Goal: Task Accomplishment & Management: Manage account settings

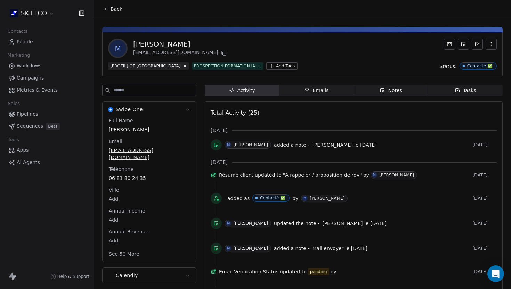
click at [383, 93] on div "Notes" at bounding box center [391, 90] width 22 height 7
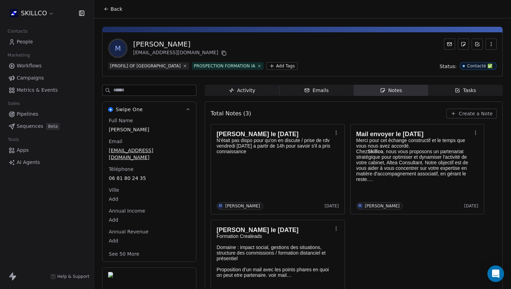
click at [223, 52] on icon at bounding box center [224, 53] width 3 height 3
click at [467, 118] on button "Create a Note" at bounding box center [472, 114] width 50 height 10
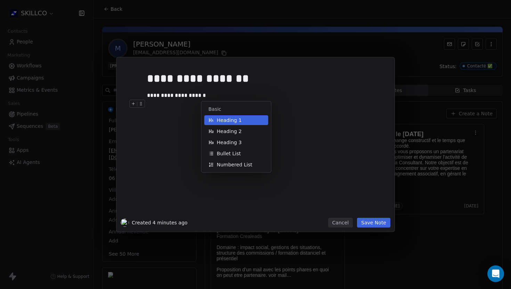
click at [185, 99] on div "**********" at bounding box center [266, 95] width 238 height 8
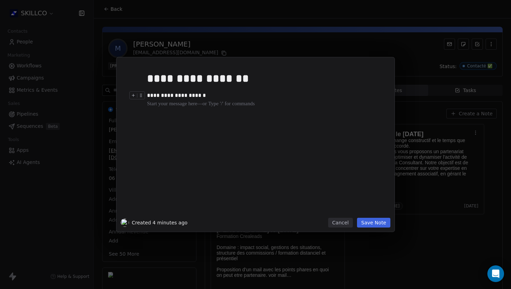
click at [177, 109] on div "**********" at bounding box center [266, 141] width 238 height 148
click at [182, 95] on div "**********" at bounding box center [266, 95] width 238 height 8
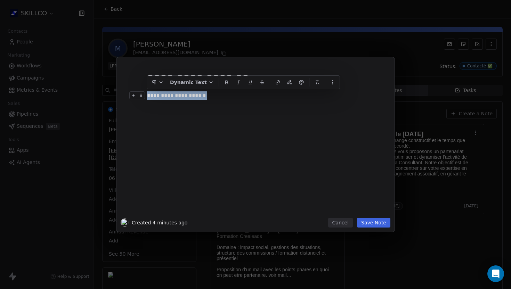
drag, startPoint x: 206, startPoint y: 99, endPoint x: 127, endPoint y: 96, distance: 79.0
click at [127, 96] on div "**********" at bounding box center [256, 140] width 270 height 157
click at [205, 112] on div "**********" at bounding box center [266, 141] width 238 height 148
drag, startPoint x: 201, startPoint y: 94, endPoint x: 147, endPoint y: 96, distance: 54.6
click at [147, 96] on div "**********" at bounding box center [266, 95] width 238 height 8
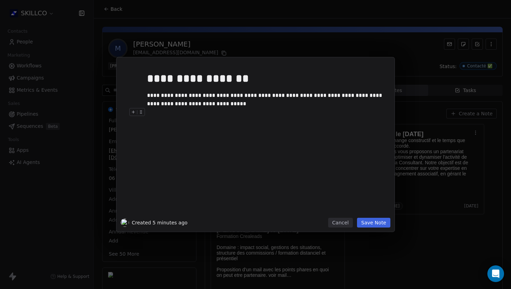
click at [367, 223] on button "Save Note" at bounding box center [373, 223] width 33 height 10
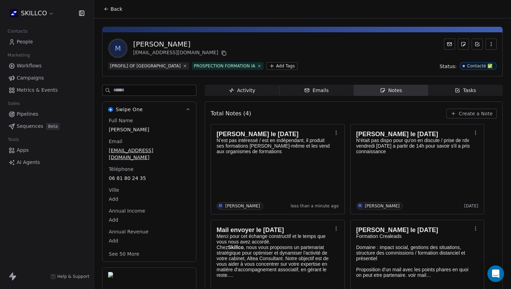
click at [107, 6] on icon at bounding box center [107, 9] width 6 height 6
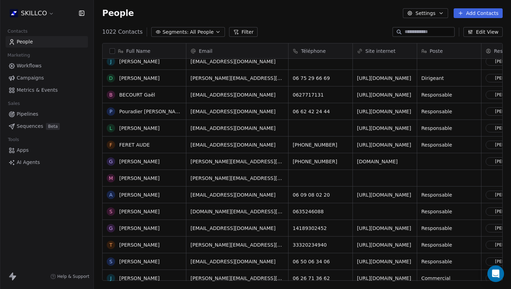
scroll to position [90, 0]
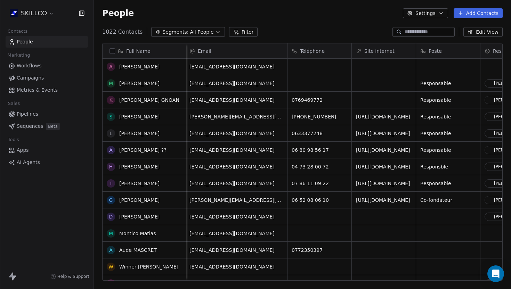
scroll to position [0, 2]
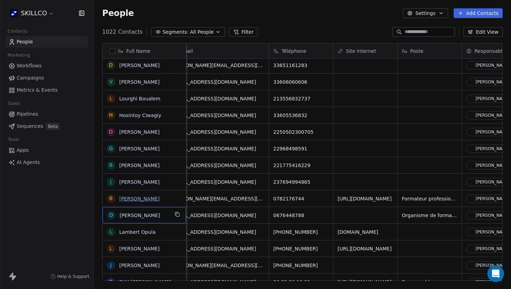
click at [128, 199] on link "[PERSON_NAME]" at bounding box center [139, 199] width 40 height 6
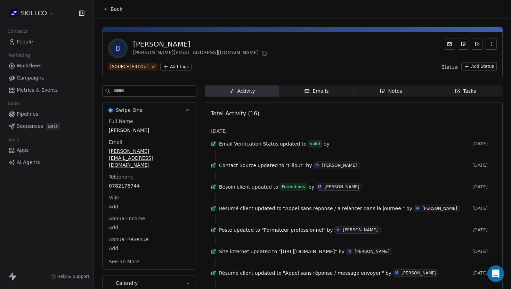
click at [105, 8] on icon at bounding box center [107, 9] width 6 height 6
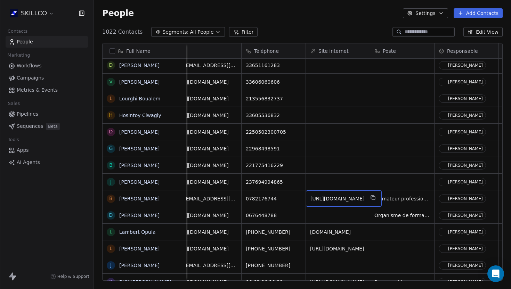
click at [340, 200] on link "[URL][DOMAIN_NAME]" at bounding box center [338, 199] width 54 height 6
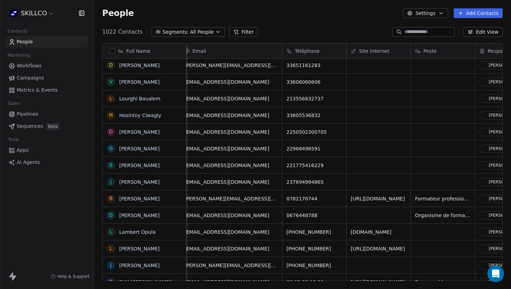
scroll to position [0, 6]
click at [141, 197] on link "[PERSON_NAME]" at bounding box center [139, 199] width 40 height 6
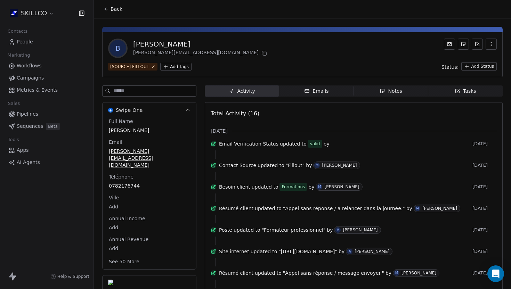
click at [383, 94] on div "Notes" at bounding box center [391, 91] width 22 height 7
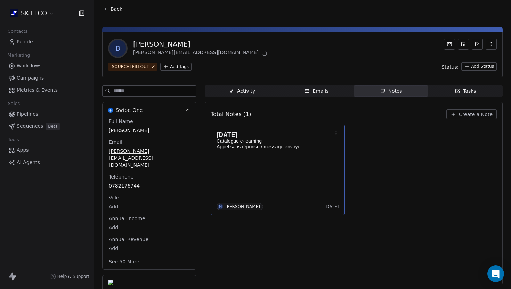
click at [273, 179] on div "[DATE] Catalogue e-learning Appel sans réponse / message envoyer. M [PERSON_NAM…" at bounding box center [278, 169] width 122 height 81
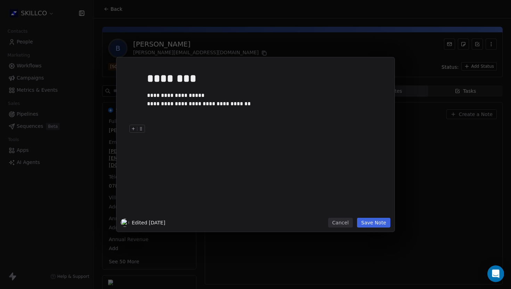
click at [366, 223] on button "Save Note" at bounding box center [373, 223] width 33 height 10
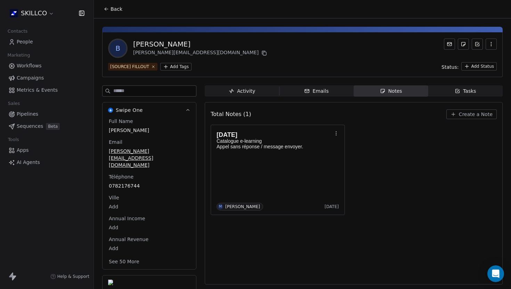
drag, startPoint x: 201, startPoint y: 45, endPoint x: 127, endPoint y: 45, distance: 73.4
click at [127, 45] on div "B BOSGIRAUD BRUNO [EMAIL_ADDRESS][DOMAIN_NAME]" at bounding box center [302, 48] width 389 height 19
click at [186, 46] on div "[PERSON_NAME]" at bounding box center [200, 44] width 135 height 10
copy div "[PERSON_NAME]"
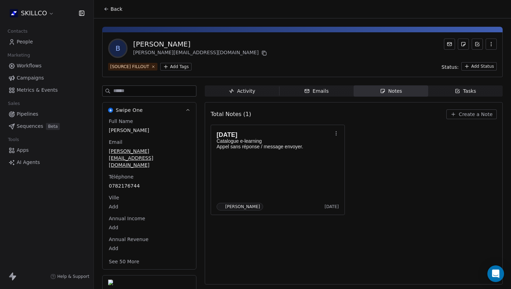
click at [147, 45] on div "[PERSON_NAME]" at bounding box center [200, 44] width 135 height 10
copy div "BOSGIRAUD"
click at [149, 154] on span "[PERSON_NAME][EMAIL_ADDRESS][DOMAIN_NAME]" at bounding box center [149, 158] width 81 height 21
click at [139, 153] on span "[PERSON_NAME][EMAIL_ADDRESS][DOMAIN_NAME]" at bounding box center [149, 158] width 80 height 21
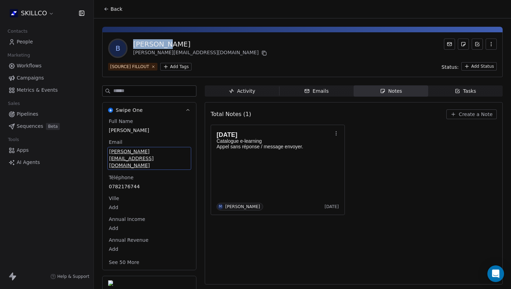
click at [139, 153] on span "[PERSON_NAME][EMAIL_ADDRESS][DOMAIN_NAME]" at bounding box center [149, 158] width 80 height 21
drag, startPoint x: 146, startPoint y: 158, endPoint x: 110, endPoint y: 157, distance: 36.5
click at [110, 157] on input "**********" at bounding box center [149, 156] width 80 height 14
click at [168, 157] on input "**********" at bounding box center [149, 156] width 80 height 14
click at [154, 186] on html "**********" at bounding box center [255, 144] width 511 height 289
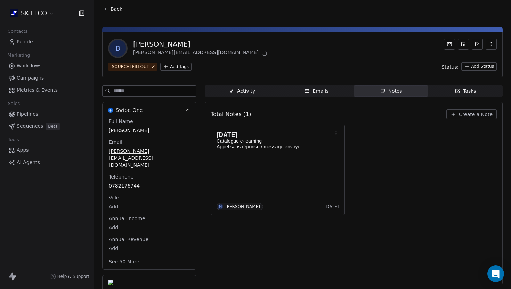
click at [135, 183] on span "0782176744" at bounding box center [149, 186] width 81 height 7
click at [135, 183] on span "0782176744" at bounding box center [149, 186] width 80 height 7
click at [128, 178] on input "**********" at bounding box center [149, 177] width 80 height 14
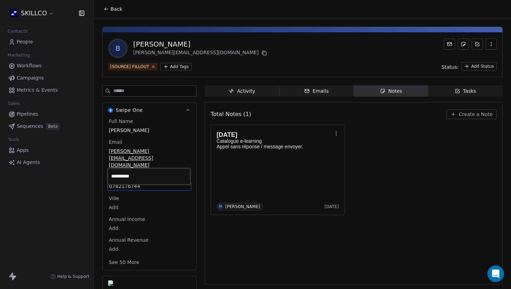
click at [278, 249] on html "**********" at bounding box center [255, 144] width 511 height 289
click at [388, 128] on div "[DATE] Catalogue e-learning Appel sans réponse / message envoyer. M [PERSON_NAM…" at bounding box center [354, 170] width 286 height 90
click at [462, 112] on span "Create a Note" at bounding box center [476, 114] width 34 height 7
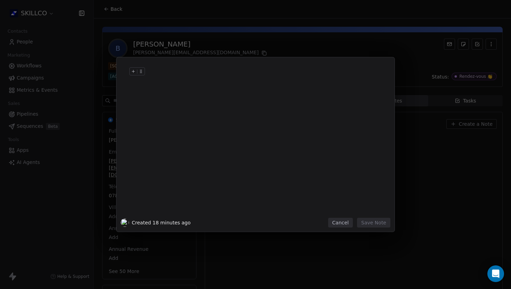
click at [163, 81] on div at bounding box center [266, 78] width 238 height 17
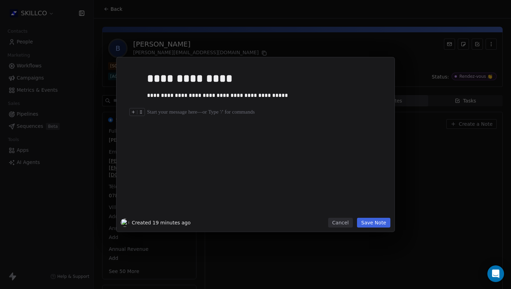
click at [153, 114] on div at bounding box center [266, 112] width 238 height 8
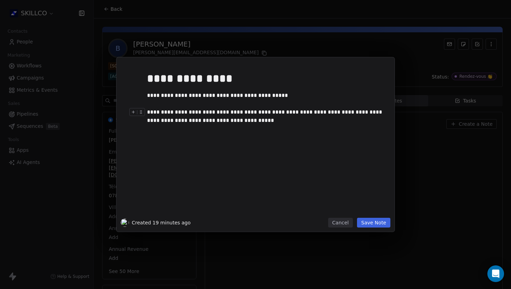
click at [149, 113] on div "**********" at bounding box center [266, 116] width 238 height 17
click at [271, 140] on div "**********" at bounding box center [266, 141] width 238 height 148
click at [262, 129] on div at bounding box center [266, 129] width 238 height 8
click at [374, 222] on button "Save Note" at bounding box center [373, 223] width 33 height 10
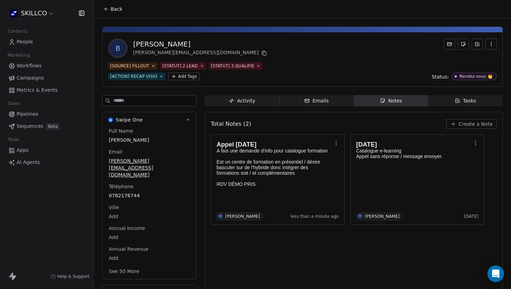
click at [167, 20] on div "B BRUNO BOSGIRAUD [EMAIL_ADDRESS][DOMAIN_NAME] [SOURCE] FILLOUT [STATUT] 2.LEAD…" at bounding box center [302, 190] width 417 height 344
click at [113, 13] on button "Back" at bounding box center [112, 9] width 27 height 13
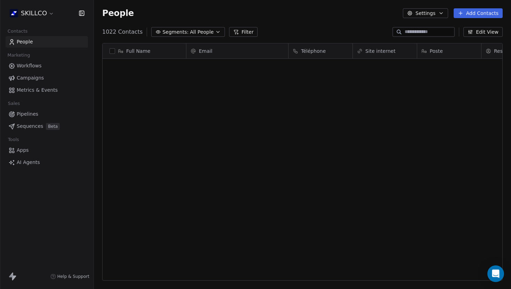
scroll to position [255, 417]
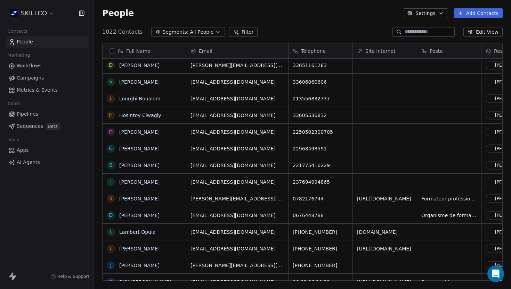
click at [412, 30] on input at bounding box center [429, 32] width 49 height 7
paste input "**********"
type input "**********"
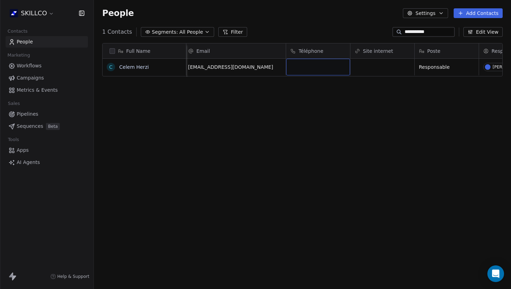
scroll to position [0, 0]
click at [313, 69] on div "grid" at bounding box center [321, 67] width 64 height 17
click at [288, 95] on html "**********" at bounding box center [255, 144] width 511 height 289
click at [123, 67] on link "Celem Herzi" at bounding box center [134, 67] width 30 height 6
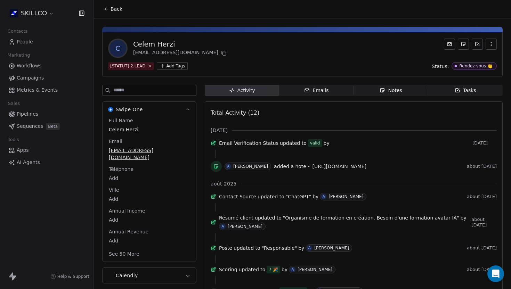
click at [387, 89] on div "Notes" at bounding box center [391, 90] width 22 height 7
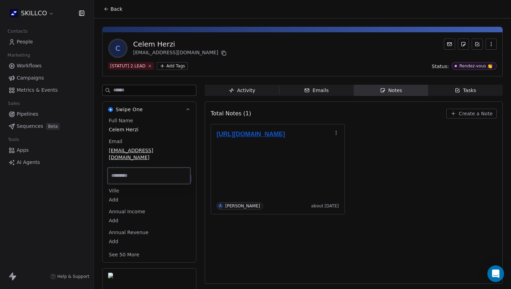
click at [118, 171] on body "SKILLCO Contacts People Marketing Workflows Campaigns Metrics & Events Sales Pi…" at bounding box center [255, 144] width 511 height 289
click at [118, 171] on input at bounding box center [149, 176] width 80 height 14
click at [121, 176] on input at bounding box center [149, 176] width 80 height 14
type input "**********"
click at [157, 7] on div "Back" at bounding box center [302, 9] width 417 height 18
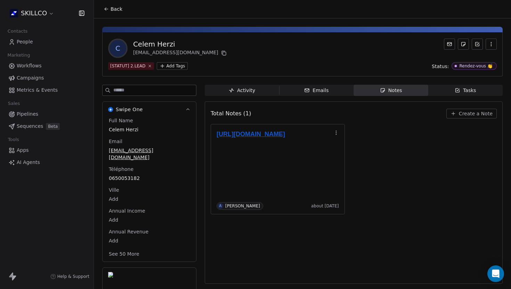
click at [111, 10] on span "Back" at bounding box center [117, 9] width 12 height 7
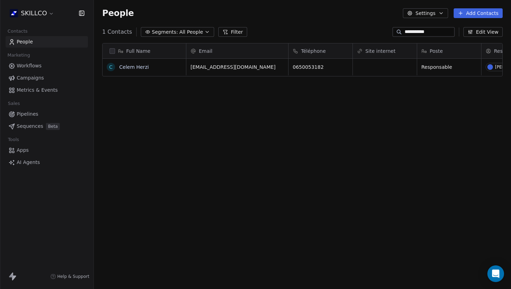
scroll to position [255, 417]
click at [431, 34] on input "**********" at bounding box center [429, 32] width 49 height 7
type input "*"
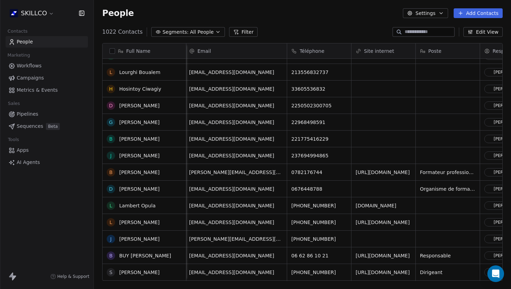
scroll to position [771, 0]
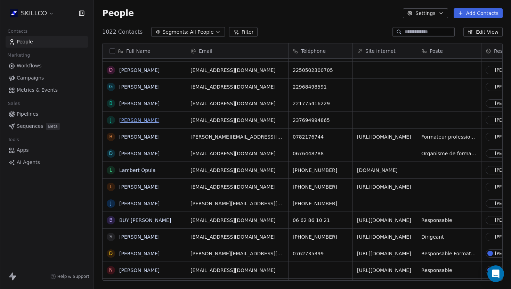
click at [129, 120] on link "[PERSON_NAME]" at bounding box center [139, 121] width 40 height 6
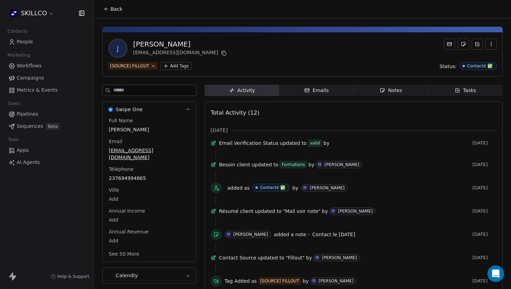
click at [379, 92] on span "Notes Notes" at bounding box center [391, 90] width 74 height 11
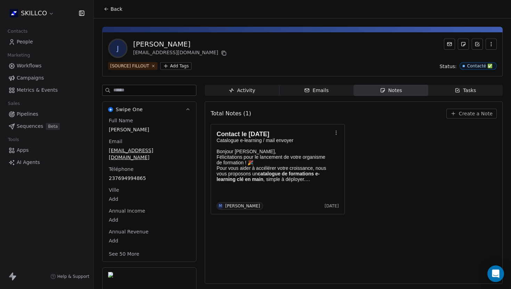
click at [117, 10] on span "Back" at bounding box center [117, 9] width 12 height 7
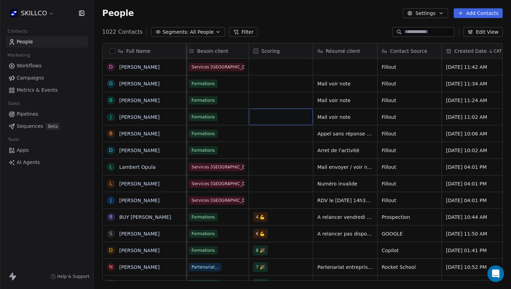
scroll to position [0, 539]
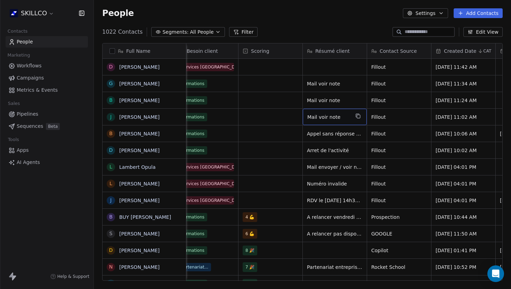
click at [333, 119] on span "Mail voir note" at bounding box center [328, 117] width 42 height 7
drag, startPoint x: 336, startPoint y: 118, endPoint x: 301, endPoint y: 118, distance: 35.1
click at [301, 118] on html "SKILLCO Contacts People Marketing Workflows Campaigns Metrics & Events Sales Pi…" at bounding box center [255, 144] width 511 height 289
type textarea "*"
type textarea "**********"
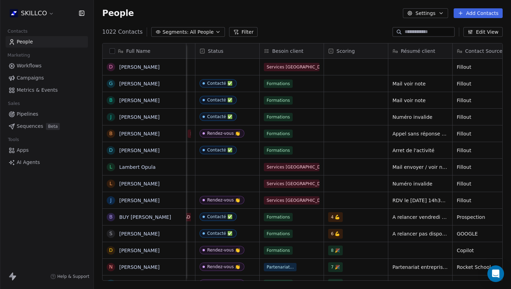
scroll to position [0, 464]
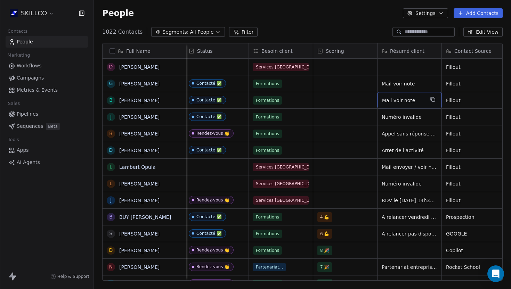
click at [394, 100] on span "Mail voir note" at bounding box center [403, 100] width 42 height 7
type textarea "*"
type textarea "**********"
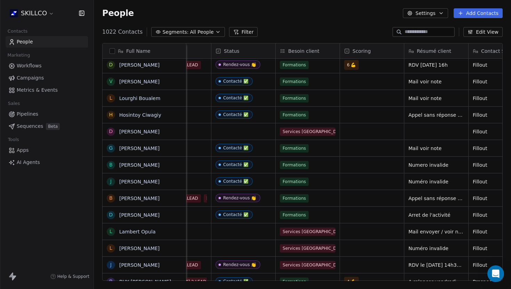
scroll to position [0, 470]
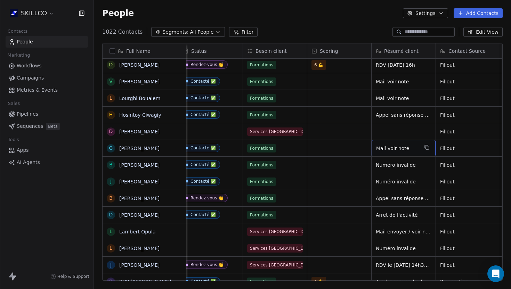
click at [406, 150] on span "Mail voir note" at bounding box center [397, 148] width 42 height 7
drag, startPoint x: 406, startPoint y: 150, endPoint x: 382, endPoint y: 149, distance: 24.0
click at [382, 149] on textarea "**********" at bounding box center [403, 151] width 63 height 22
type textarea "**********"
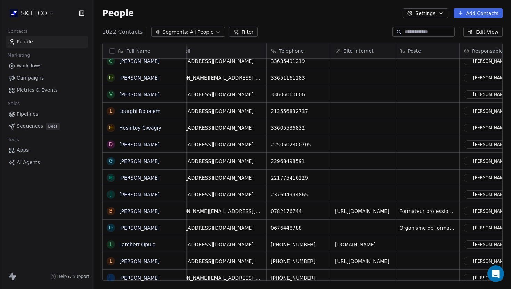
scroll to position [0, 0]
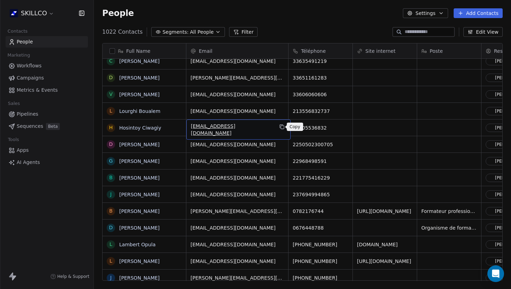
click at [281, 128] on icon "grid" at bounding box center [282, 127] width 3 height 3
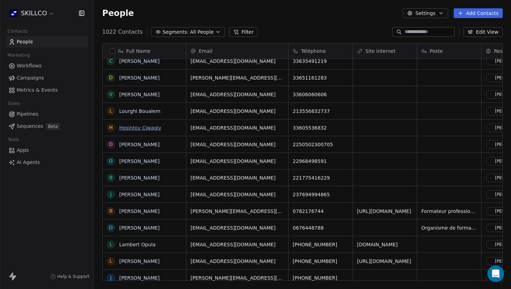
click at [144, 129] on link "Hosintoy Ciwagiy" at bounding box center [140, 128] width 42 height 6
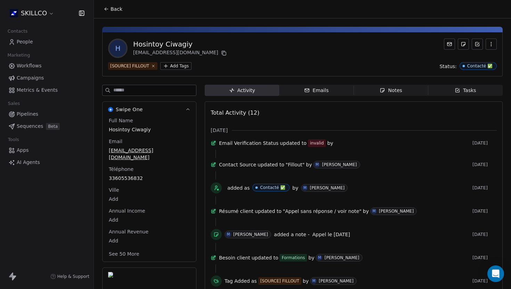
click at [368, 94] on span "Notes Notes" at bounding box center [391, 90] width 74 height 11
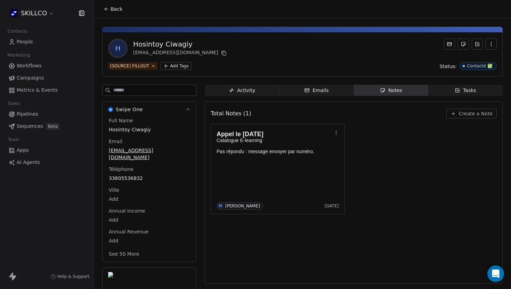
click at [112, 8] on span "Back" at bounding box center [117, 9] width 12 height 7
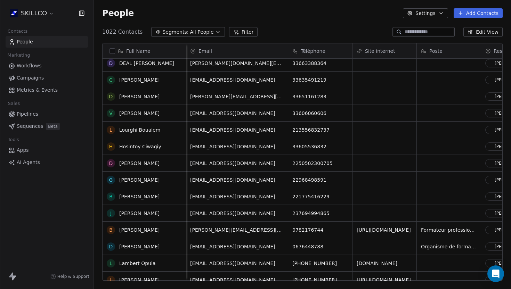
scroll to position [705, 0]
click at [133, 111] on link "[PERSON_NAME]" at bounding box center [139, 114] width 40 height 6
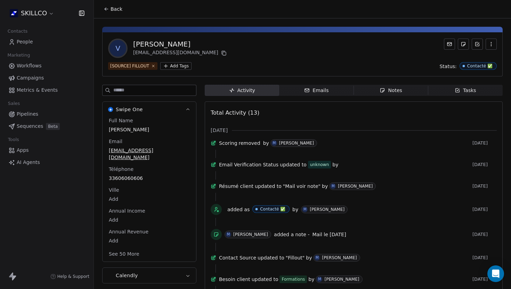
click at [370, 91] on span "Notes Notes" at bounding box center [391, 90] width 74 height 11
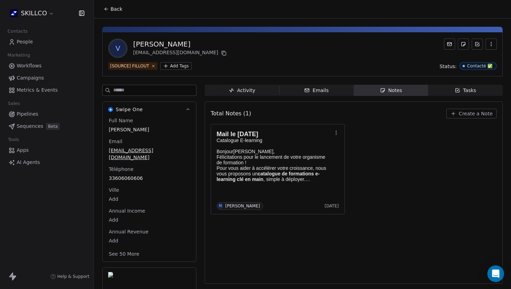
click at [111, 6] on span "Back" at bounding box center [117, 9] width 12 height 7
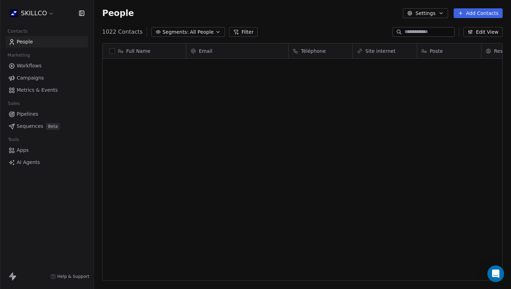
scroll to position [255, 417]
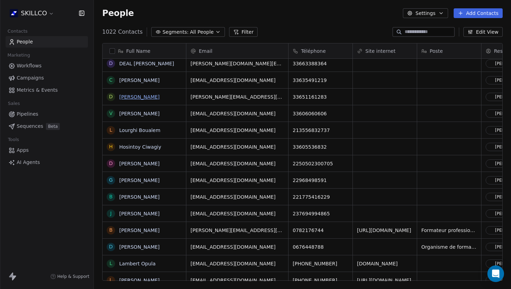
click at [123, 97] on link "[PERSON_NAME]" at bounding box center [139, 97] width 40 height 6
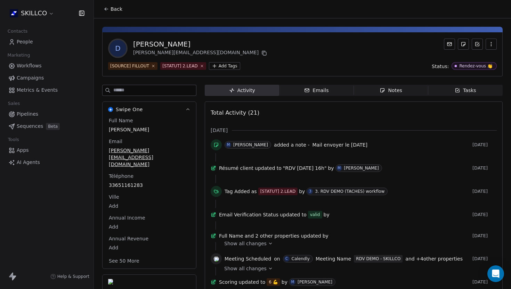
click at [390, 92] on div "Notes" at bounding box center [391, 90] width 22 height 7
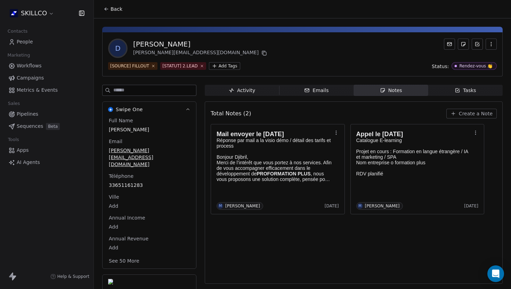
click at [481, 114] on span "Create a Note" at bounding box center [476, 113] width 34 height 7
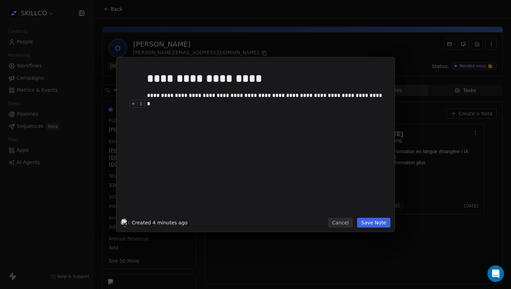
click at [380, 227] on button "Save Note" at bounding box center [373, 223] width 33 height 10
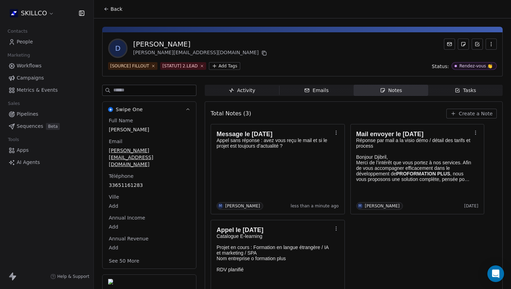
click at [114, 12] on span "Back" at bounding box center [117, 9] width 12 height 7
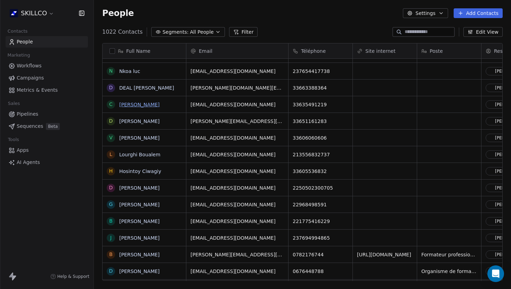
click at [127, 105] on link "[PERSON_NAME]" at bounding box center [139, 105] width 40 height 6
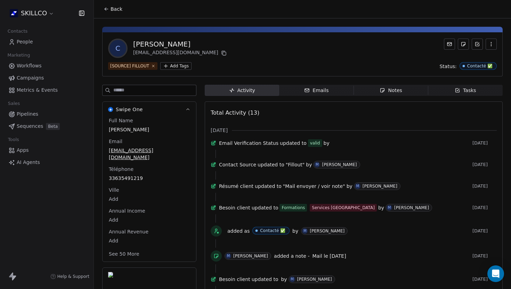
click at [385, 83] on div "[PERSON_NAME] [PERSON_NAME] [EMAIL_ADDRESS][DOMAIN_NAME] [SOURCE] FILLOUT Add T…" at bounding box center [302, 224] width 417 height 412
click at [384, 90] on icon "button" at bounding box center [383, 91] width 6 height 6
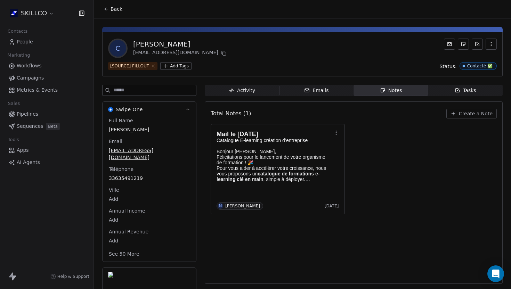
click at [112, 8] on span "Back" at bounding box center [117, 9] width 12 height 7
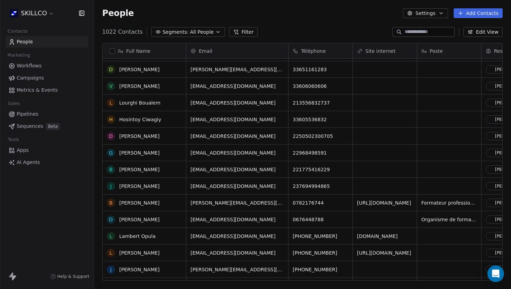
scroll to position [735, 0]
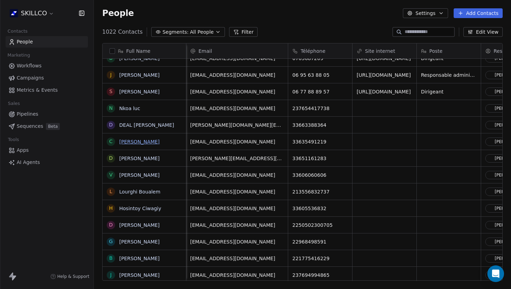
click at [134, 139] on link "[PERSON_NAME]" at bounding box center [139, 142] width 40 height 6
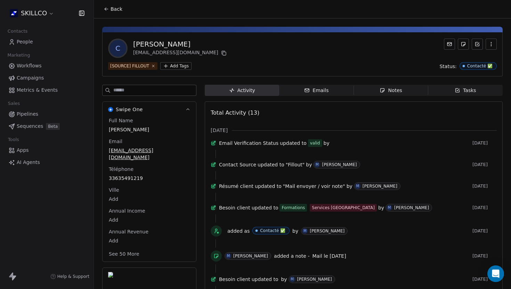
click at [368, 86] on span "Notes Notes" at bounding box center [391, 90] width 74 height 11
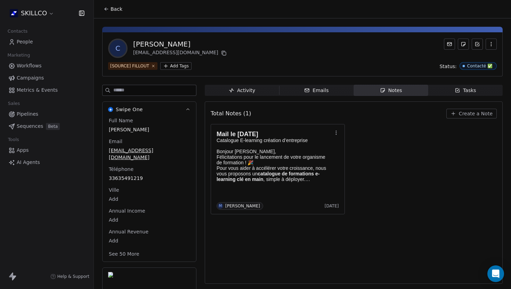
click at [461, 117] on button "Create a Note" at bounding box center [472, 114] width 50 height 10
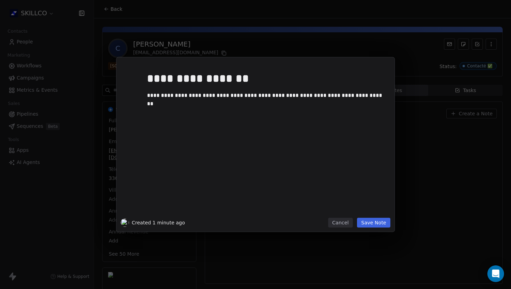
click at [378, 225] on button "Save Note" at bounding box center [373, 223] width 33 height 10
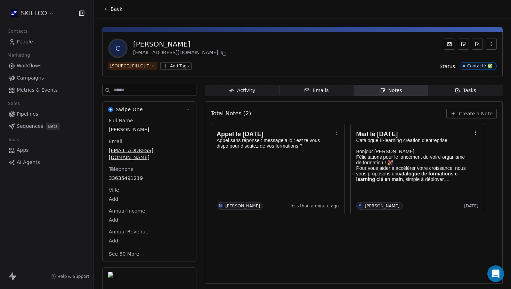
click at [112, 9] on span "Back" at bounding box center [117, 9] width 12 height 7
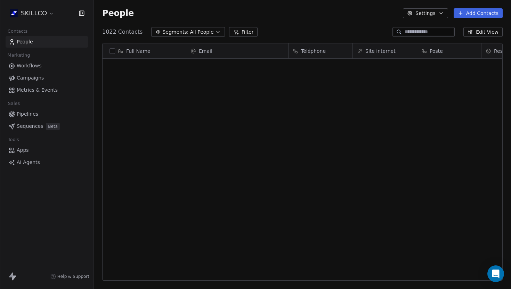
scroll to position [255, 417]
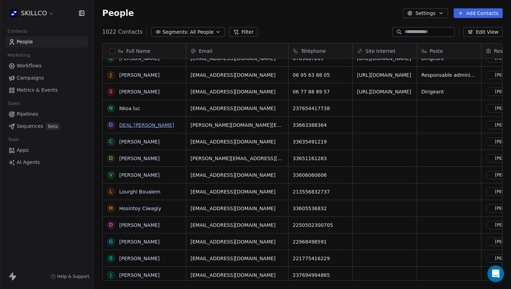
click at [141, 124] on link "DEAL [PERSON_NAME]" at bounding box center [146, 125] width 55 height 6
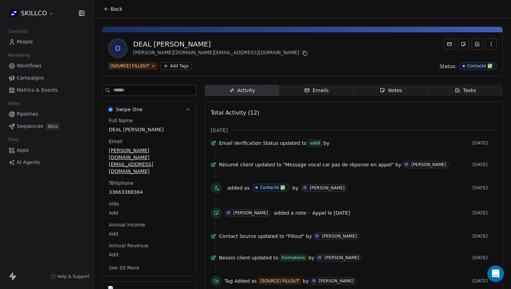
click at [393, 90] on div "Notes" at bounding box center [391, 90] width 22 height 7
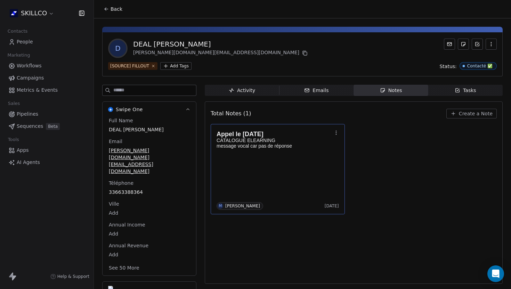
click at [316, 147] on p "message vocal car pas de réponse" at bounding box center [274, 146] width 115 height 6
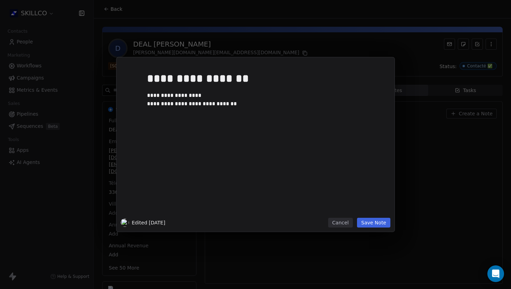
click at [316, 147] on div "**********" at bounding box center [266, 141] width 238 height 148
click at [169, 128] on div "**********" at bounding box center [266, 129] width 238 height 8
click at [233, 128] on div "**********" at bounding box center [266, 129] width 238 height 8
click at [366, 225] on button "Save Note" at bounding box center [373, 223] width 33 height 10
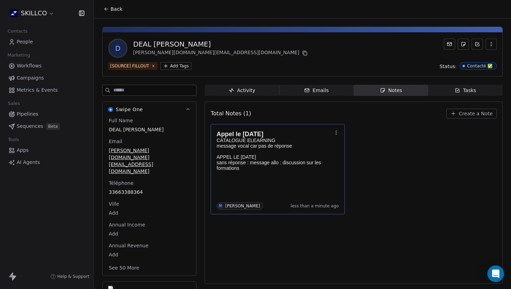
click at [111, 11] on span "Back" at bounding box center [117, 9] width 12 height 7
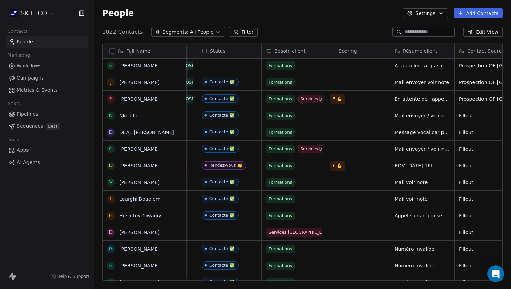
scroll to position [0, 459]
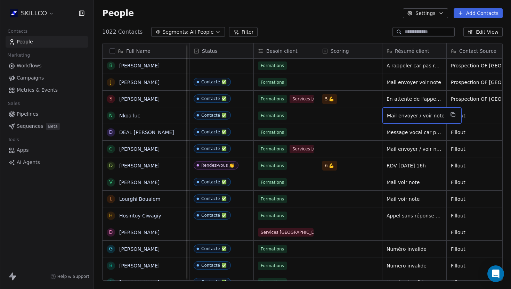
click at [425, 116] on span "Mail envoyer / voir note" at bounding box center [416, 115] width 58 height 7
drag, startPoint x: 439, startPoint y: 115, endPoint x: 383, endPoint y: 114, distance: 55.7
click at [383, 114] on textarea "**********" at bounding box center [419, 118] width 73 height 22
type textarea "**********"
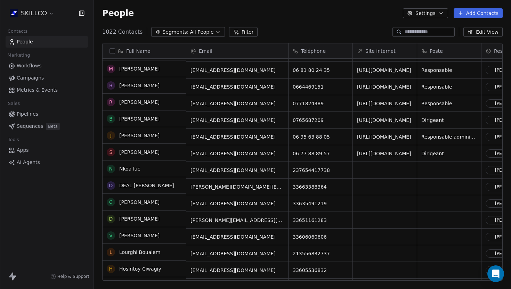
scroll to position [582, 0]
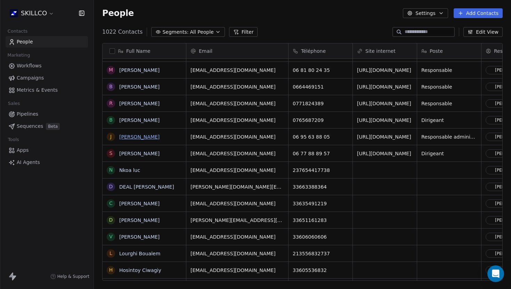
click at [138, 134] on link "[PERSON_NAME]" at bounding box center [139, 137] width 40 height 6
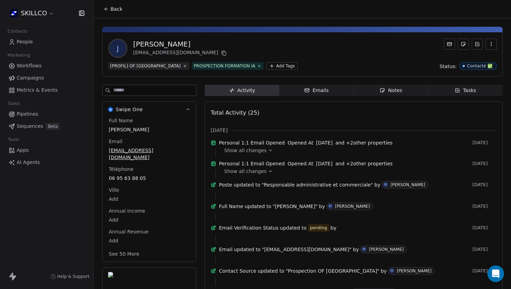
click at [398, 93] on div "Notes" at bounding box center [391, 90] width 22 height 7
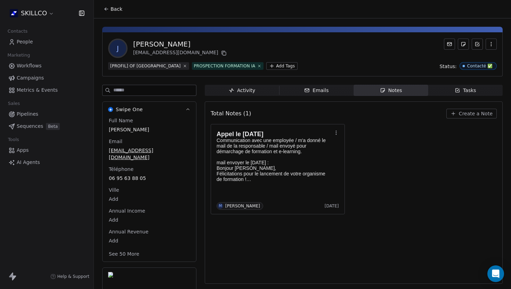
click at [111, 10] on span "Back" at bounding box center [117, 9] width 12 height 7
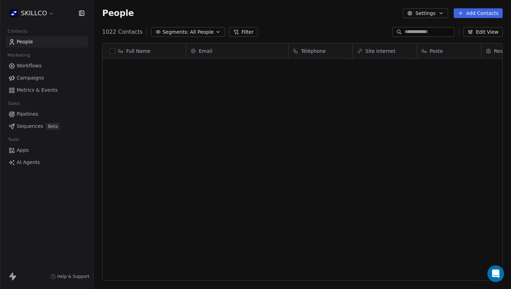
scroll to position [255, 417]
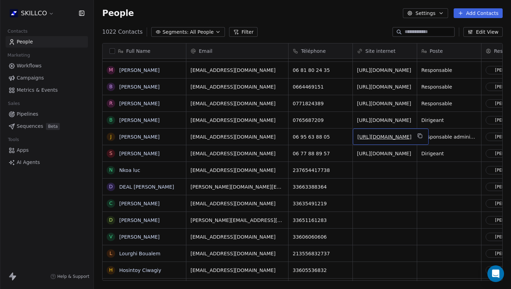
click at [374, 138] on link "[URL][DOMAIN_NAME]" at bounding box center [385, 137] width 54 height 6
click at [150, 134] on link "[PERSON_NAME]" at bounding box center [139, 137] width 40 height 6
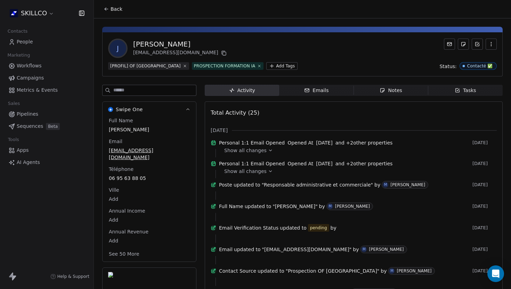
click at [394, 85] on span "Notes Notes" at bounding box center [391, 90] width 74 height 11
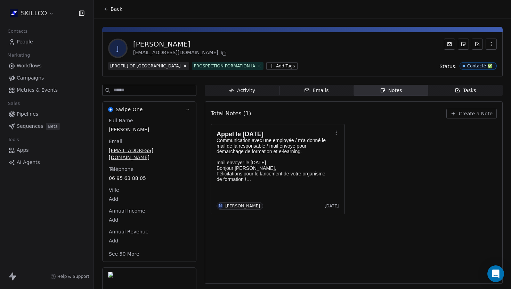
click at [465, 115] on span "Create a Note" at bounding box center [476, 113] width 34 height 7
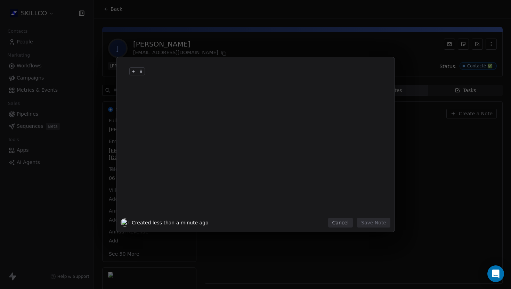
click at [155, 78] on div at bounding box center [266, 78] width 238 height 17
click at [340, 222] on button "Cancel" at bounding box center [340, 223] width 25 height 10
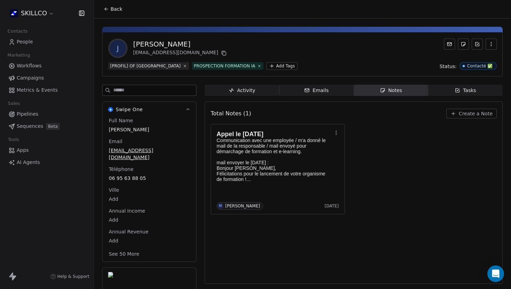
click at [377, 88] on span "Notes Notes" at bounding box center [391, 90] width 74 height 11
click at [456, 111] on icon "button" at bounding box center [454, 114] width 6 height 6
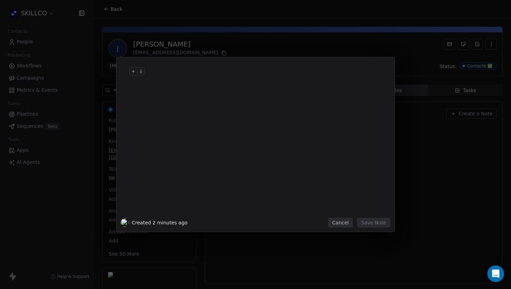
click at [156, 84] on div at bounding box center [266, 78] width 238 height 17
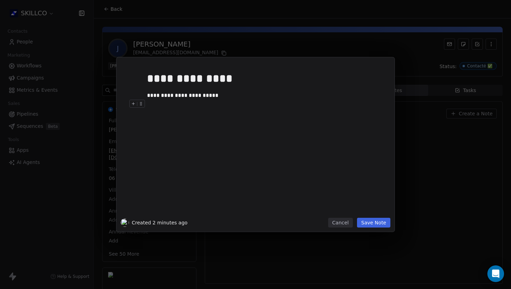
click at [378, 223] on button "Save Note" at bounding box center [373, 223] width 33 height 10
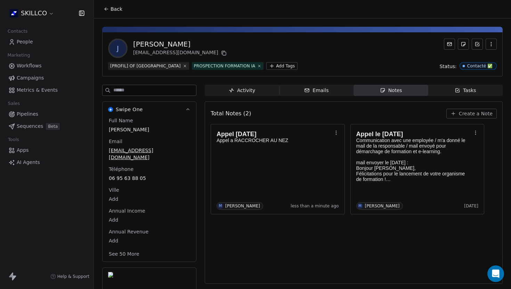
click at [109, 9] on button "Back" at bounding box center [112, 9] width 27 height 13
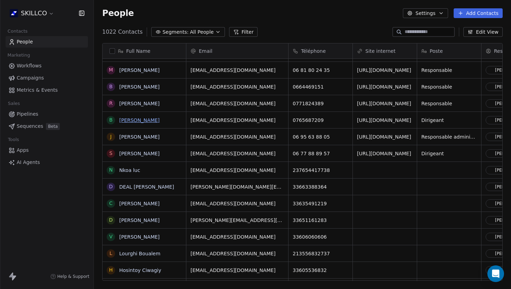
click at [134, 120] on link "[PERSON_NAME]" at bounding box center [139, 121] width 40 height 6
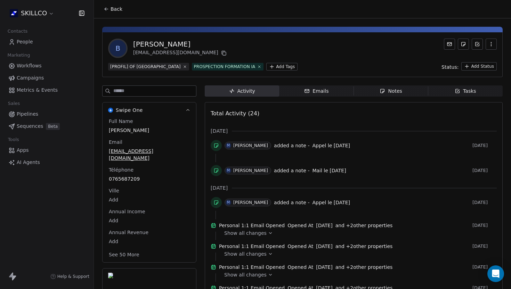
click at [387, 95] on div "Notes" at bounding box center [391, 91] width 22 height 7
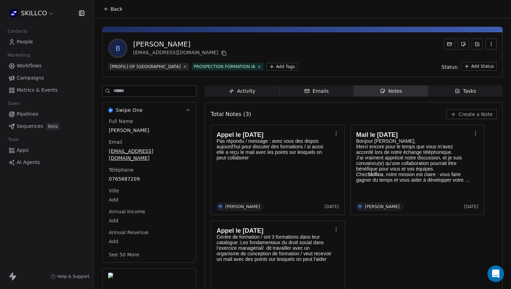
click at [110, 11] on button "Back" at bounding box center [112, 9] width 27 height 13
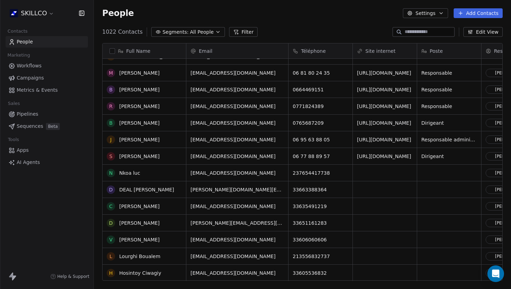
scroll to position [579, 0]
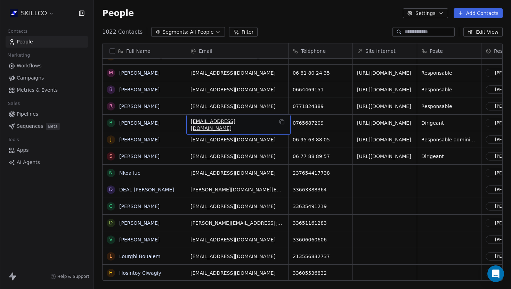
drag, startPoint x: 253, startPoint y: 123, endPoint x: 190, endPoint y: 122, distance: 63.3
click at [282, 123] on button "grid" at bounding box center [282, 122] width 8 height 8
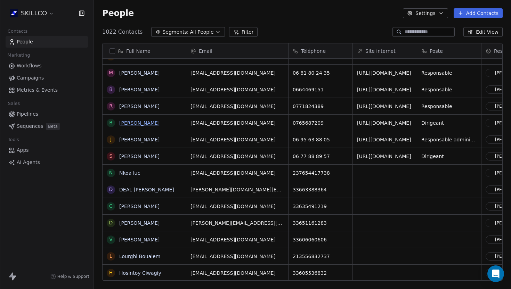
click at [136, 122] on link "[PERSON_NAME]" at bounding box center [139, 123] width 40 height 6
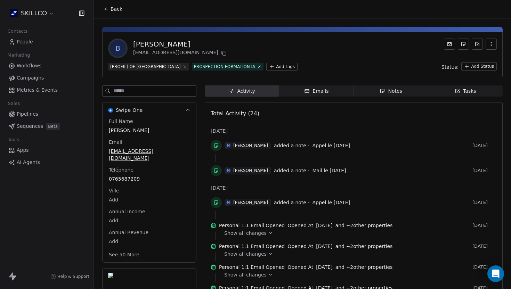
click at [383, 94] on div "Notes" at bounding box center [391, 91] width 22 height 7
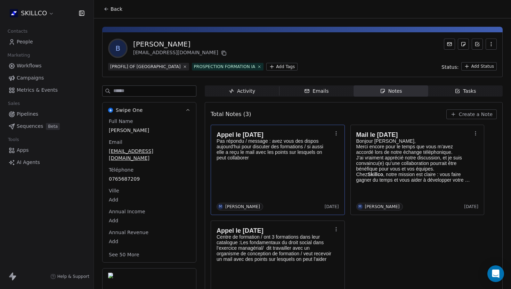
scroll to position [1, 0]
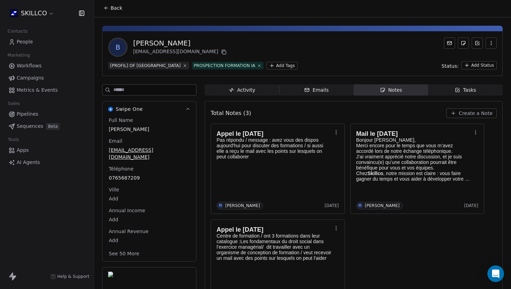
click at [466, 114] on span "Create a Note" at bounding box center [476, 113] width 34 height 7
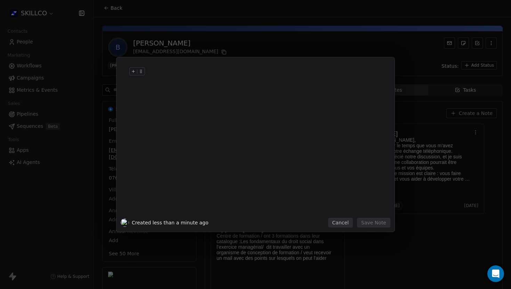
click at [157, 83] on div at bounding box center [266, 78] width 238 height 17
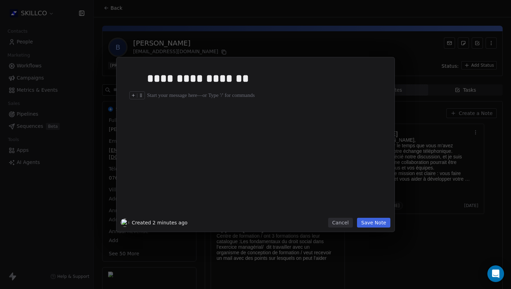
click at [158, 95] on div at bounding box center [266, 95] width 238 height 8
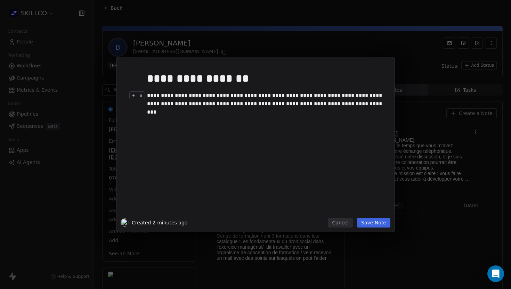
click at [151, 96] on div "**********" at bounding box center [266, 99] width 238 height 17
click at [164, 107] on div "**********" at bounding box center [266, 99] width 238 height 17
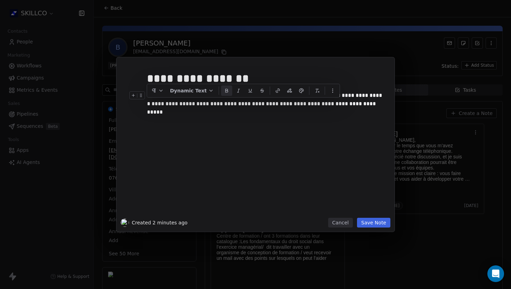
click at [224, 93] on icon at bounding box center [227, 91] width 6 height 6
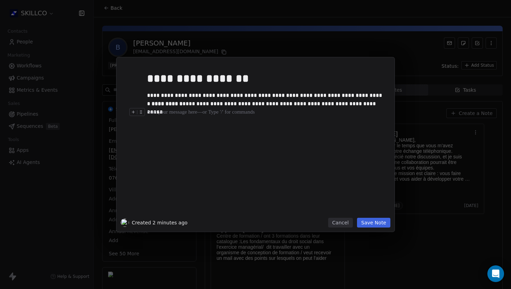
click at [216, 142] on div "**********" at bounding box center [266, 141] width 238 height 148
click at [368, 224] on button "Save Note" at bounding box center [373, 223] width 33 height 10
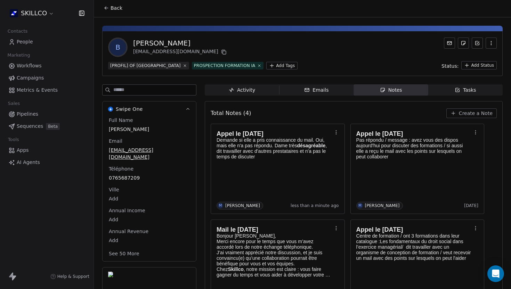
drag, startPoint x: 178, startPoint y: 43, endPoint x: 123, endPoint y: 43, distance: 55.6
click at [123, 43] on div "B [PERSON_NAME] [EMAIL_ADDRESS][DOMAIN_NAME]" at bounding box center [168, 47] width 120 height 19
copy div "[PERSON_NAME]"
click at [269, 43] on div "B [PERSON_NAME] [EMAIL_ADDRESS][DOMAIN_NAME]" at bounding box center [302, 47] width 389 height 19
click at [109, 6] on button "Back" at bounding box center [112, 8] width 27 height 13
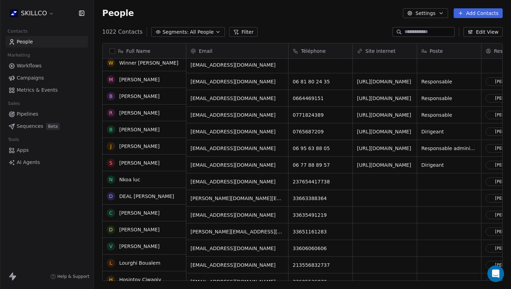
scroll to position [572, 0]
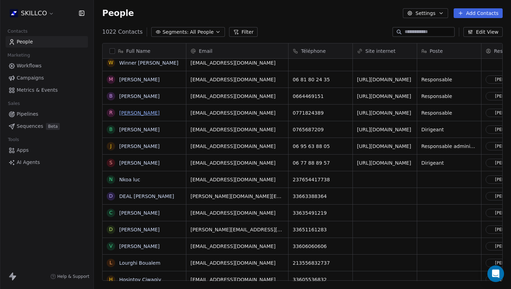
click at [127, 113] on link "[PERSON_NAME]" at bounding box center [139, 113] width 40 height 6
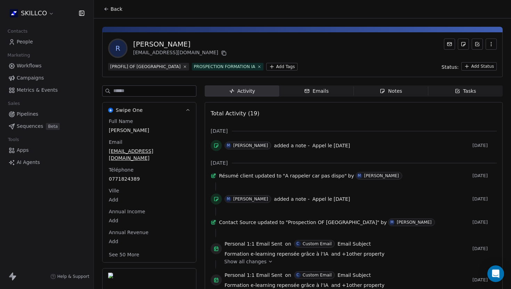
click at [395, 95] on span "Notes Notes" at bounding box center [391, 91] width 74 height 11
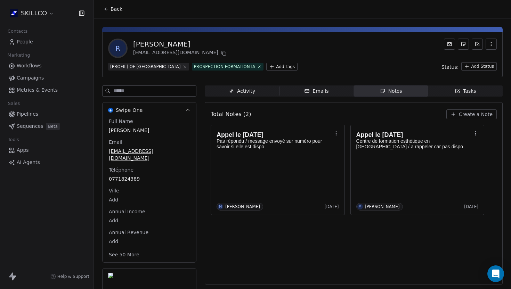
click at [114, 9] on span "Back" at bounding box center [117, 9] width 12 height 7
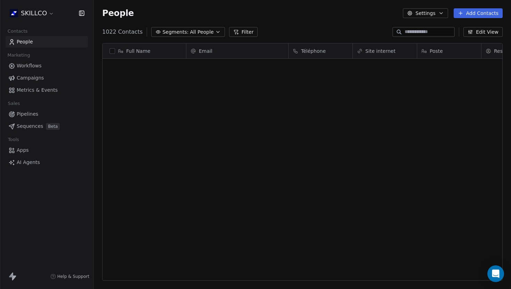
scroll to position [255, 417]
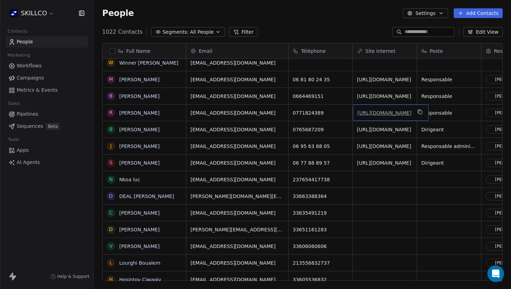
click at [371, 113] on link "[URL][DOMAIN_NAME]" at bounding box center [385, 113] width 54 height 6
click at [126, 112] on link "[PERSON_NAME]" at bounding box center [139, 113] width 40 height 6
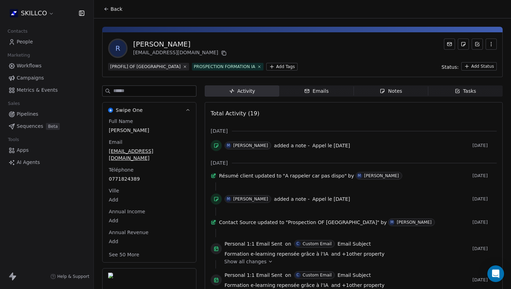
click at [107, 9] on icon at bounding box center [107, 9] width 6 height 6
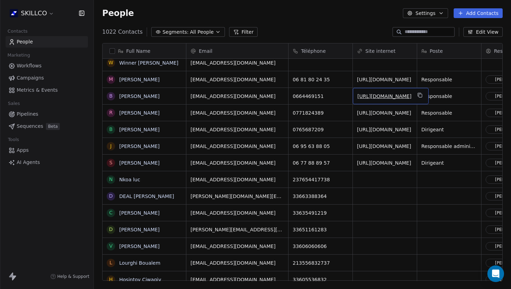
click at [369, 99] on span "[URL][DOMAIN_NAME]" at bounding box center [385, 96] width 54 height 7
click at [369, 97] on link "[URL][DOMAIN_NAME]" at bounding box center [385, 97] width 54 height 6
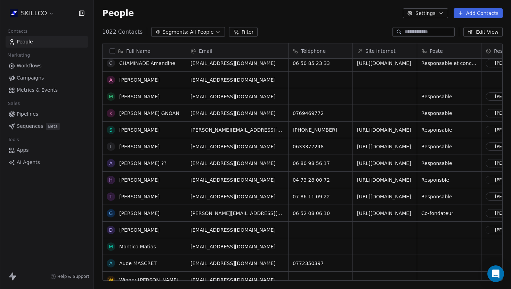
scroll to position [366, 0]
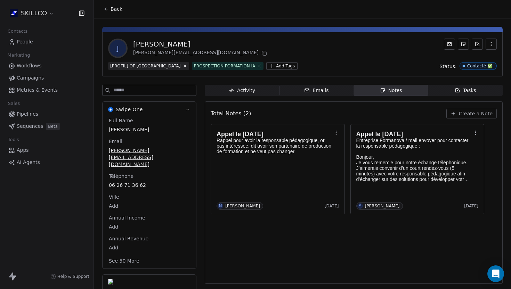
click at [112, 12] on span "Back" at bounding box center [117, 9] width 12 height 7
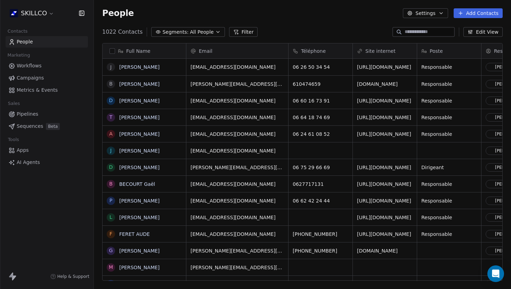
scroll to position [255, 417]
